Goal: Entertainment & Leisure: Consume media (video, audio)

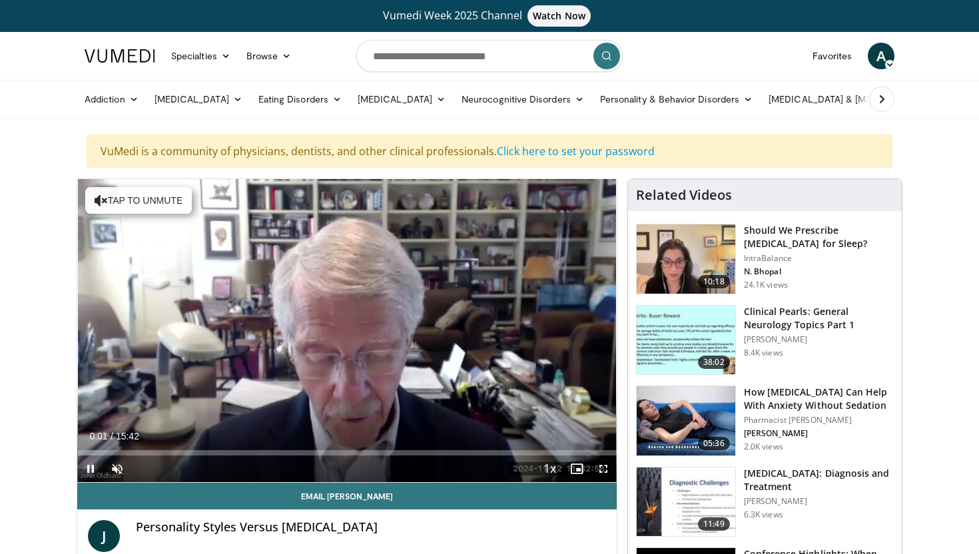
click at [90, 468] on span "Video Player" at bounding box center [90, 469] width 27 height 27
click at [96, 472] on span "Video Player" at bounding box center [90, 469] width 27 height 27
click at [122, 466] on span "Video Player" at bounding box center [117, 469] width 27 height 27
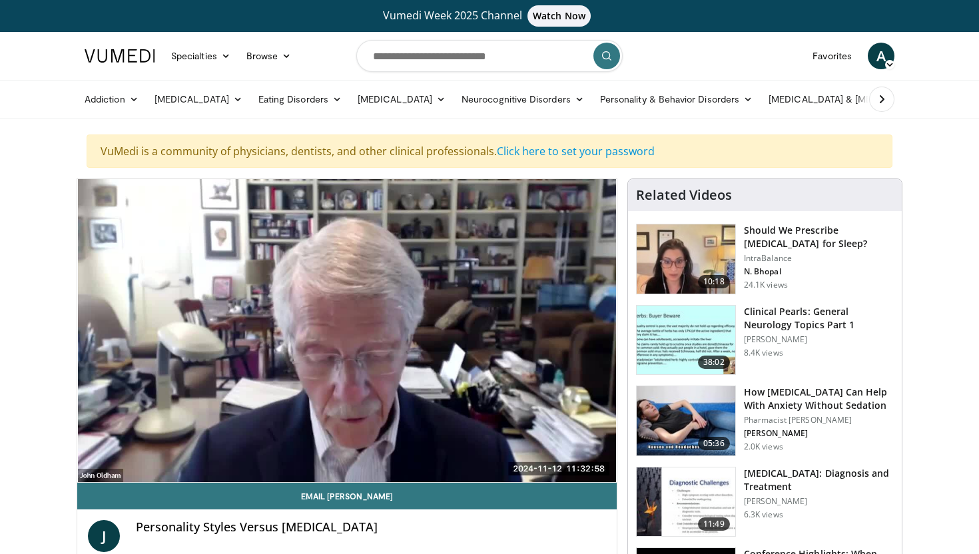
click at [527, 386] on div "10 seconds Tap to unmute" at bounding box center [346, 330] width 539 height 303
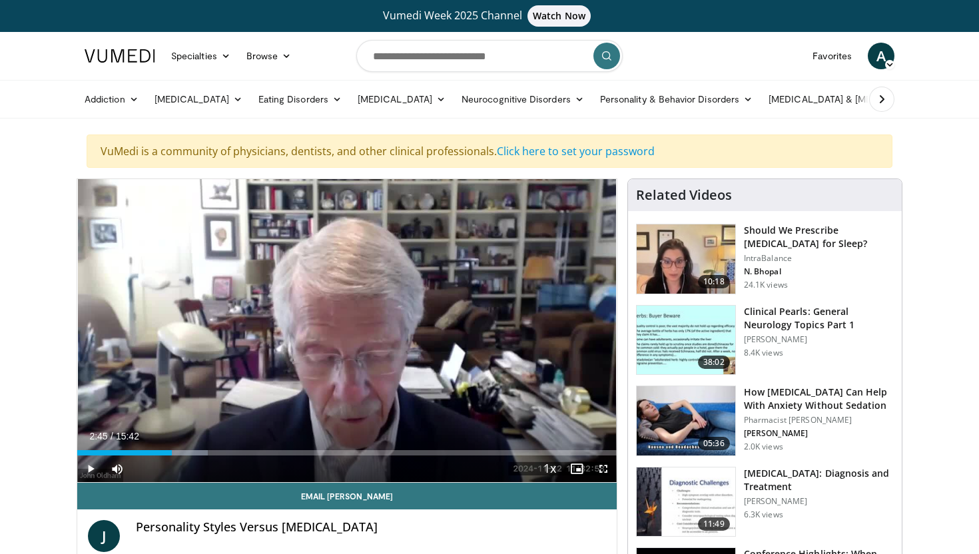
click at [93, 466] on span "Video Player" at bounding box center [90, 469] width 27 height 27
click at [94, 471] on span "Video Player" at bounding box center [90, 469] width 27 height 27
